Goal: Information Seeking & Learning: Learn about a topic

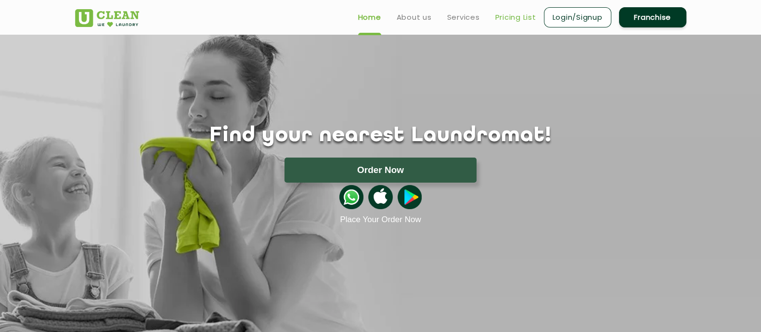
click at [515, 19] on link "Pricing List" at bounding box center [515, 18] width 41 height 12
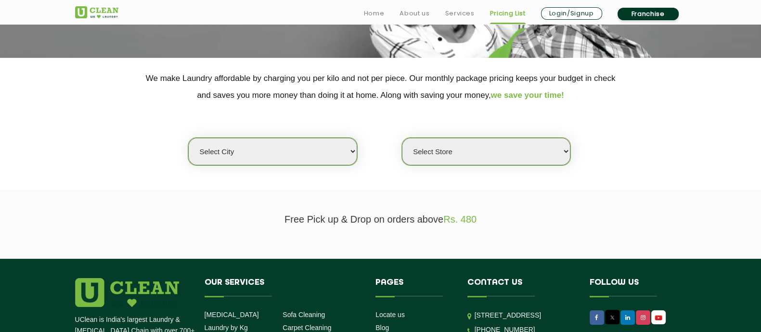
scroll to position [165, 0]
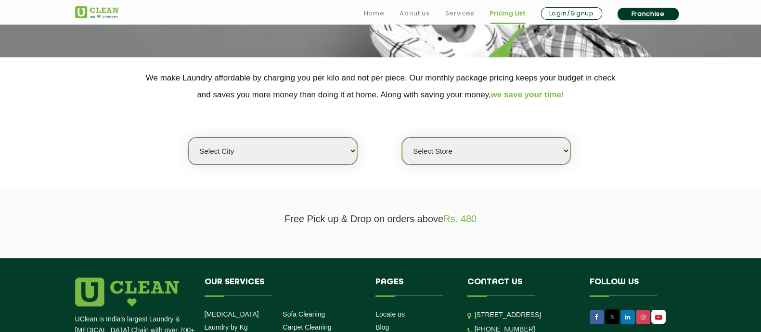
click at [219, 149] on select "Select city [GEOGRAPHIC_DATA] [GEOGRAPHIC_DATA] [GEOGRAPHIC_DATA] [GEOGRAPHIC_D…" at bounding box center [272, 150] width 169 height 27
select select "2"
click at [188, 137] on select "Select city [GEOGRAPHIC_DATA] [GEOGRAPHIC_DATA] [GEOGRAPHIC_DATA] [GEOGRAPHIC_D…" at bounding box center [272, 150] width 169 height 27
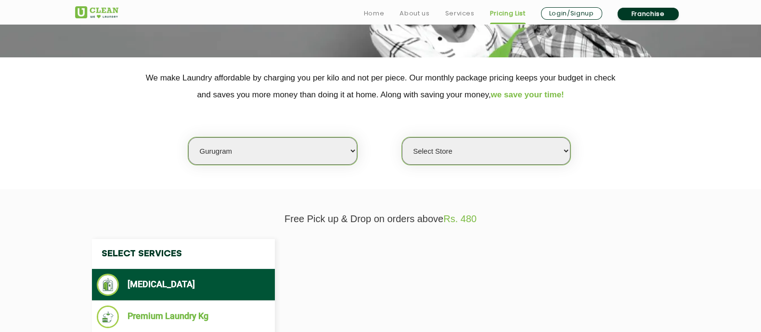
select select "0"
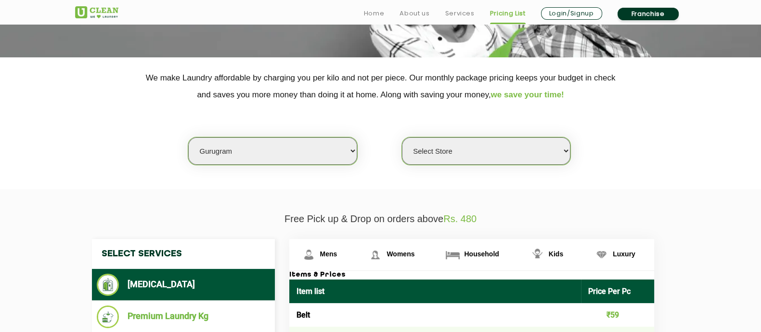
click at [449, 156] on select "Select Store [GEOGRAPHIC_DATA] Sector 66 [GEOGRAPHIC_DATA] Phase [GEOGRAPHIC_DA…" at bounding box center [486, 150] width 169 height 27
click at [103, 142] on div "Select city [GEOGRAPHIC_DATA] [GEOGRAPHIC_DATA] [GEOGRAPHIC_DATA] [GEOGRAPHIC_D…" at bounding box center [381, 134] width 626 height 62
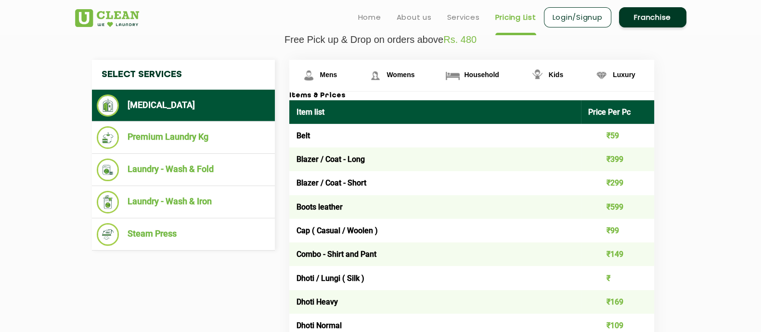
scroll to position [341, 0]
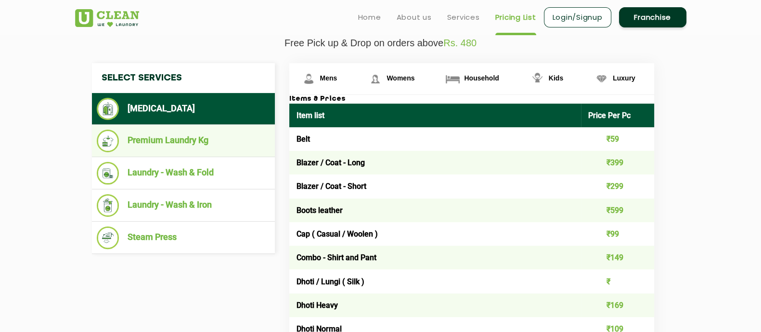
click at [130, 152] on li "Premium Laundry Kg" at bounding box center [183, 141] width 173 height 23
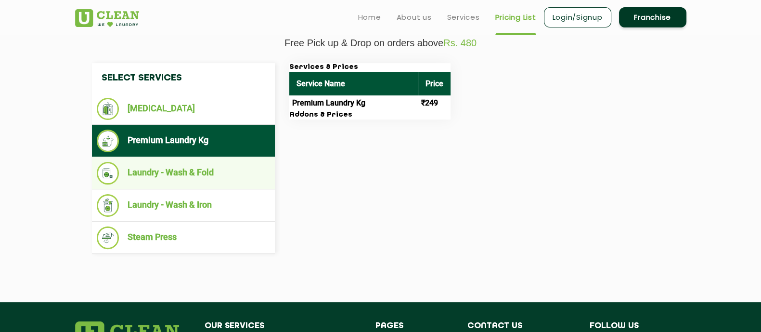
click at [160, 184] on li "Laundry - Wash & Fold" at bounding box center [183, 173] width 173 height 23
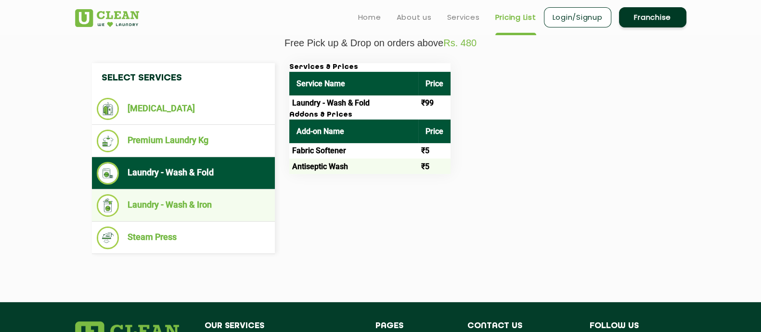
click at [168, 217] on li "Laundry - Wash & Iron" at bounding box center [183, 205] width 173 height 23
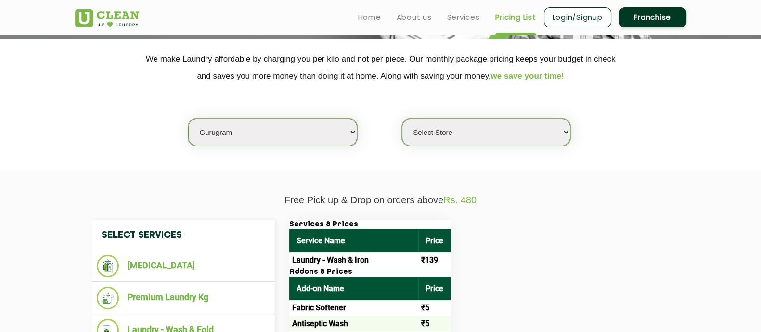
scroll to position [183, 0]
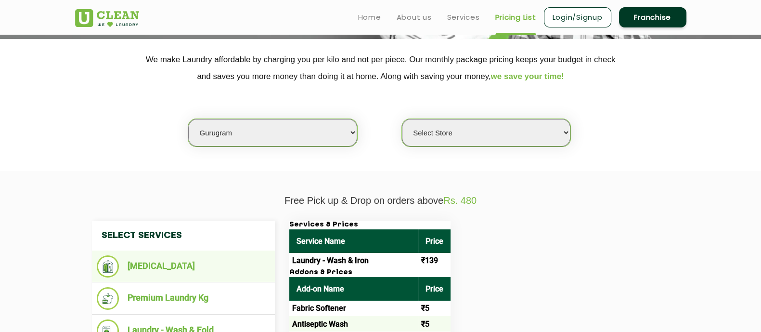
click at [129, 272] on li "[MEDICAL_DATA]" at bounding box center [183, 266] width 173 height 22
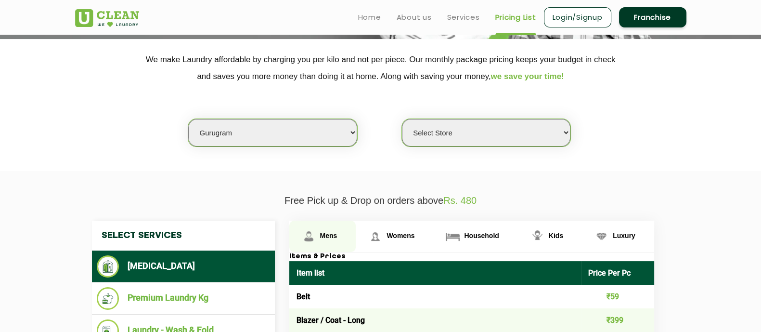
click at [324, 234] on span "Mens" at bounding box center [328, 236] width 17 height 8
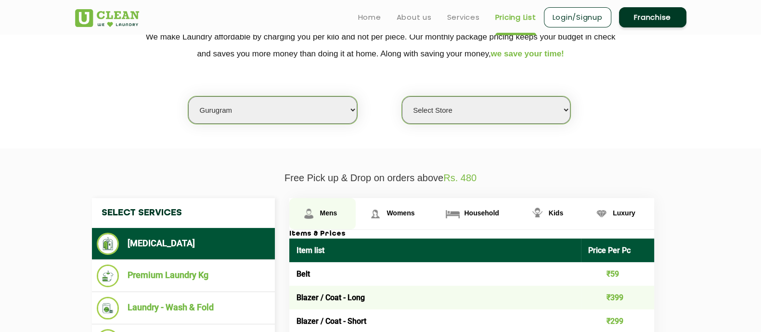
scroll to position [199, 0]
